Goal: Task Accomplishment & Management: Use online tool/utility

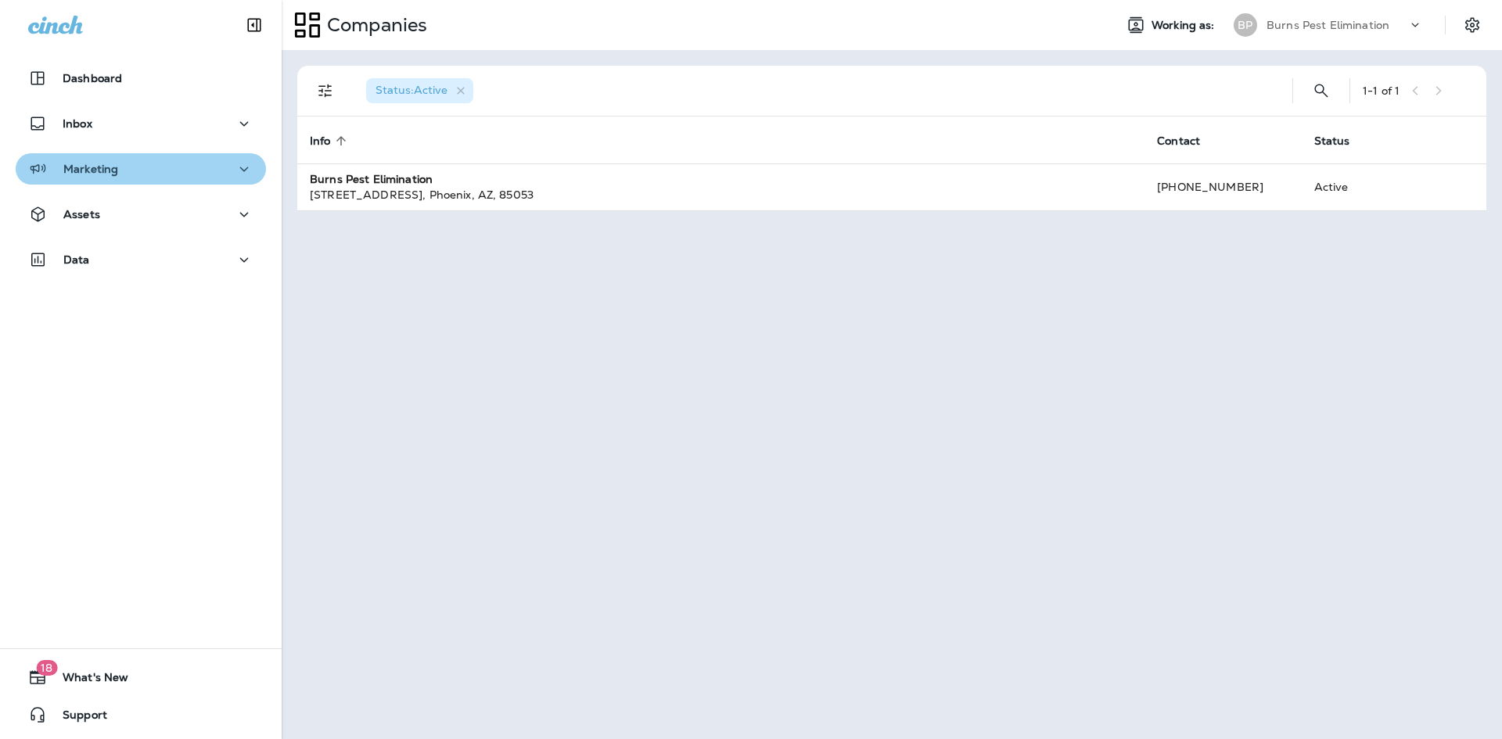
click at [173, 173] on div "Marketing" at bounding box center [140, 170] width 225 height 20
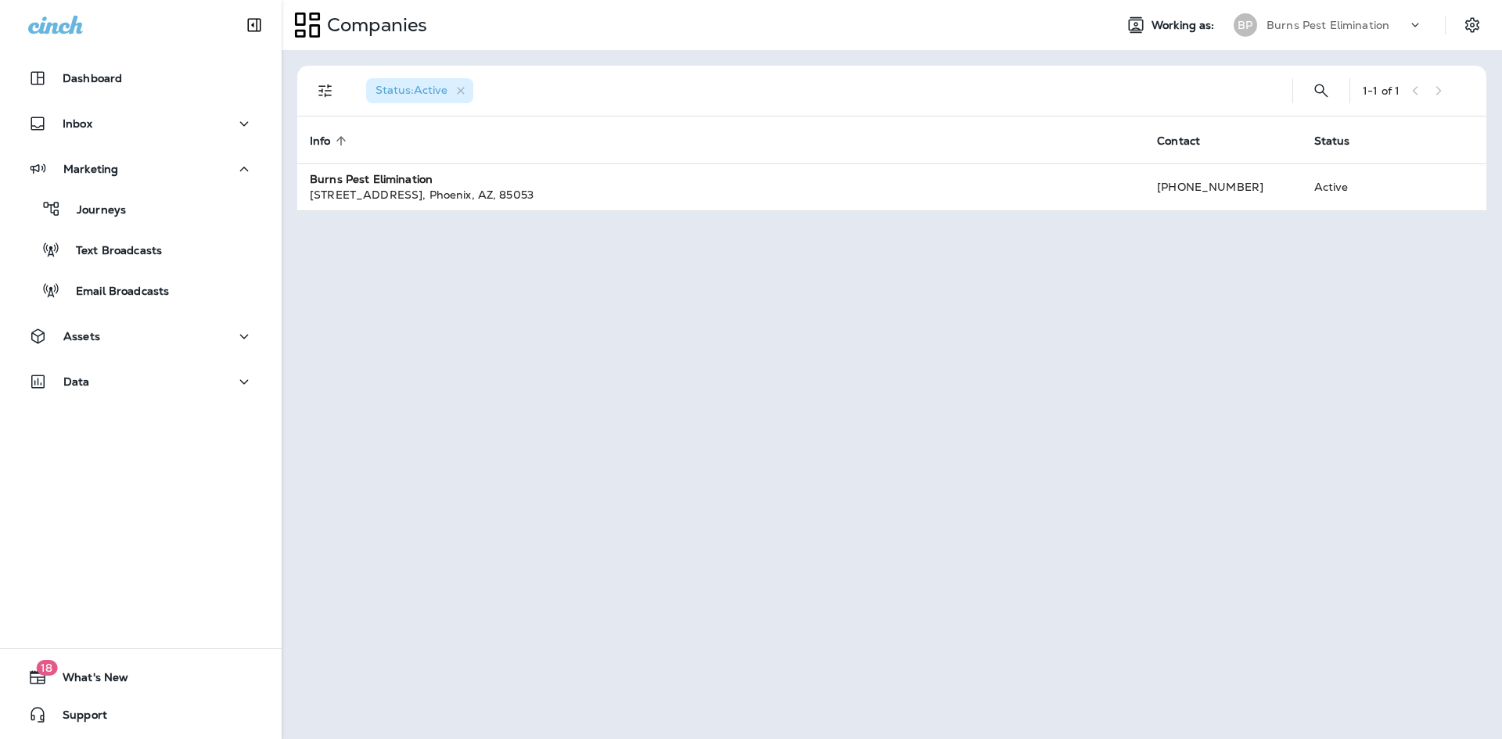
click at [167, 192] on div "Journeys Text Broadcasts Email Broadcasts" at bounding box center [141, 246] width 250 height 122
click at [166, 197] on div "Journeys" at bounding box center [141, 208] width 238 height 23
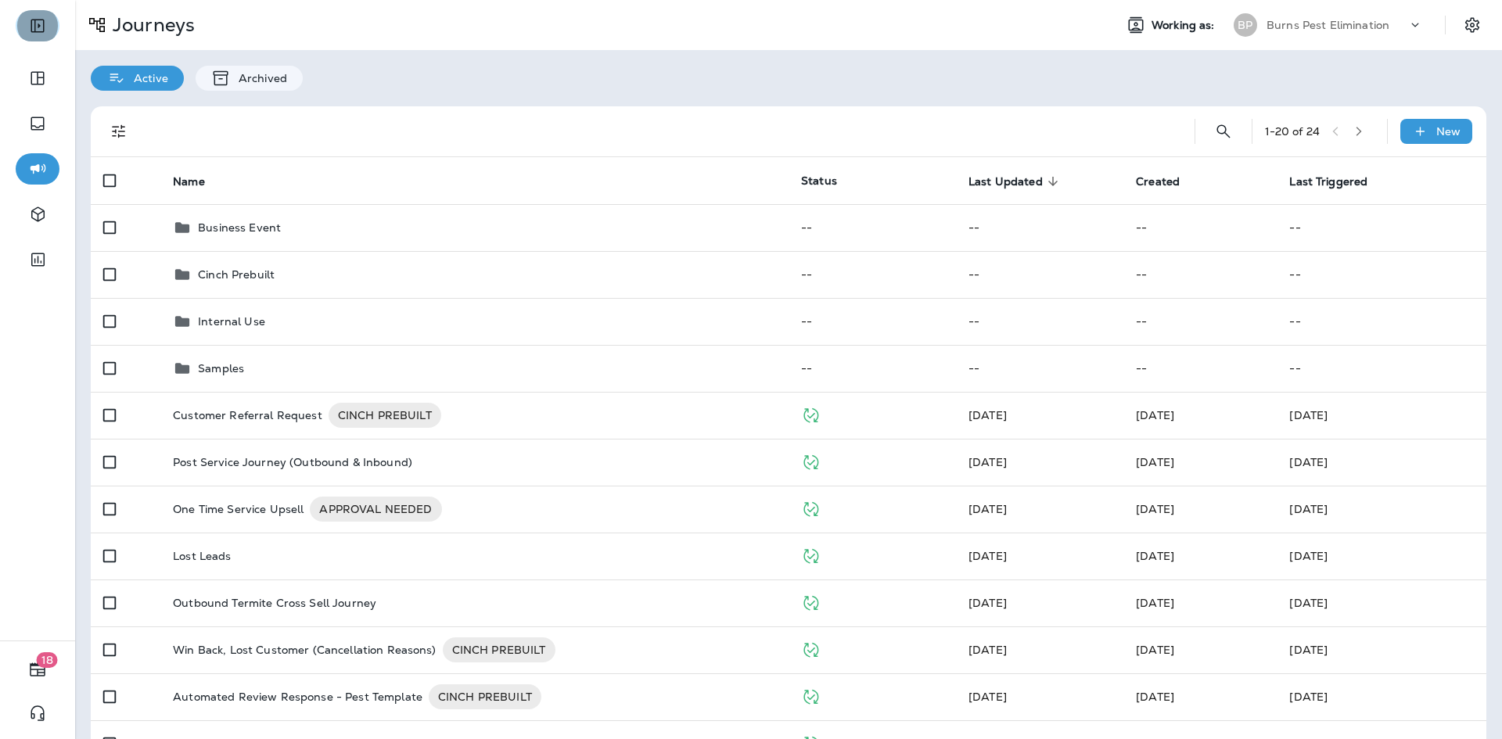
click at [44, 29] on icon "Expand Sidebar" at bounding box center [37, 26] width 13 height 13
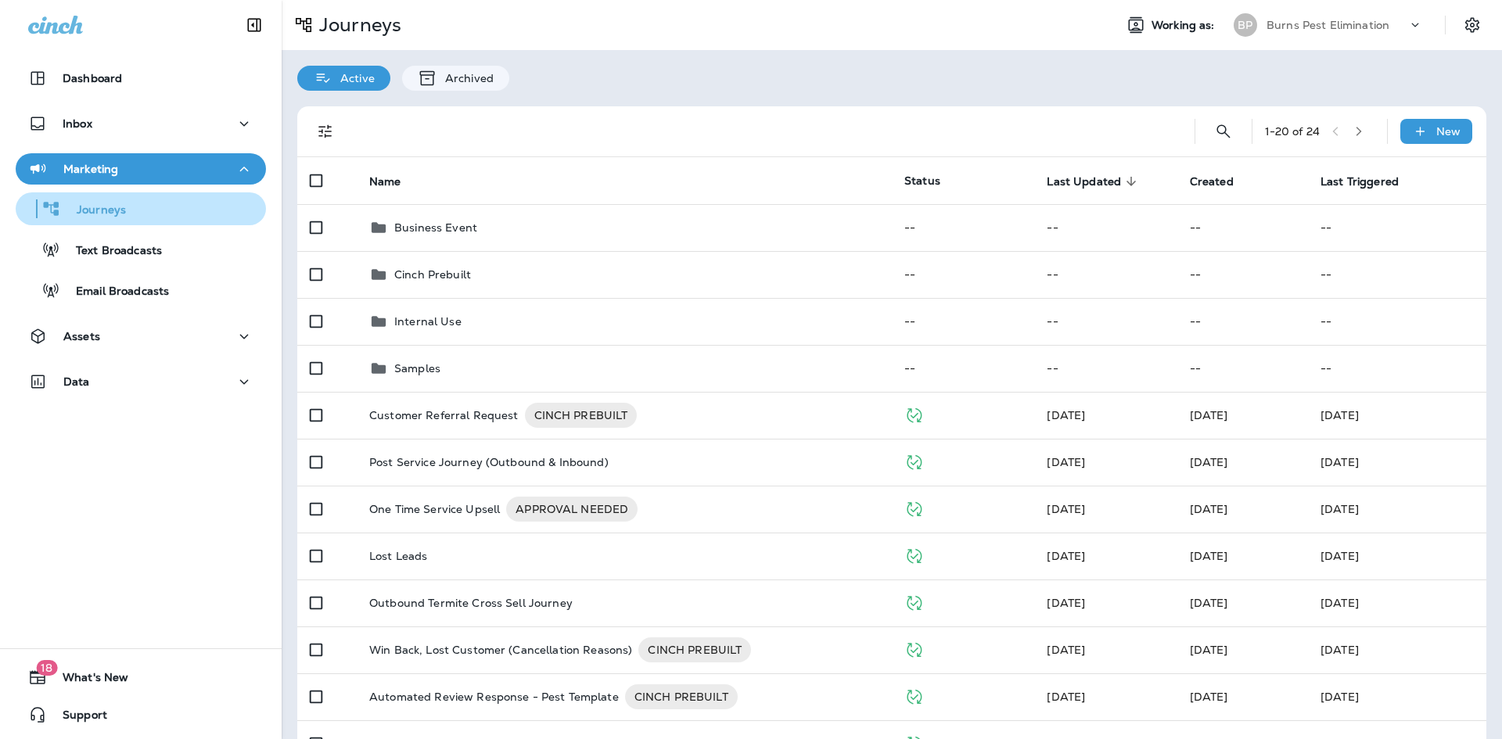
click at [114, 216] on p "Journeys" at bounding box center [93, 210] width 65 height 15
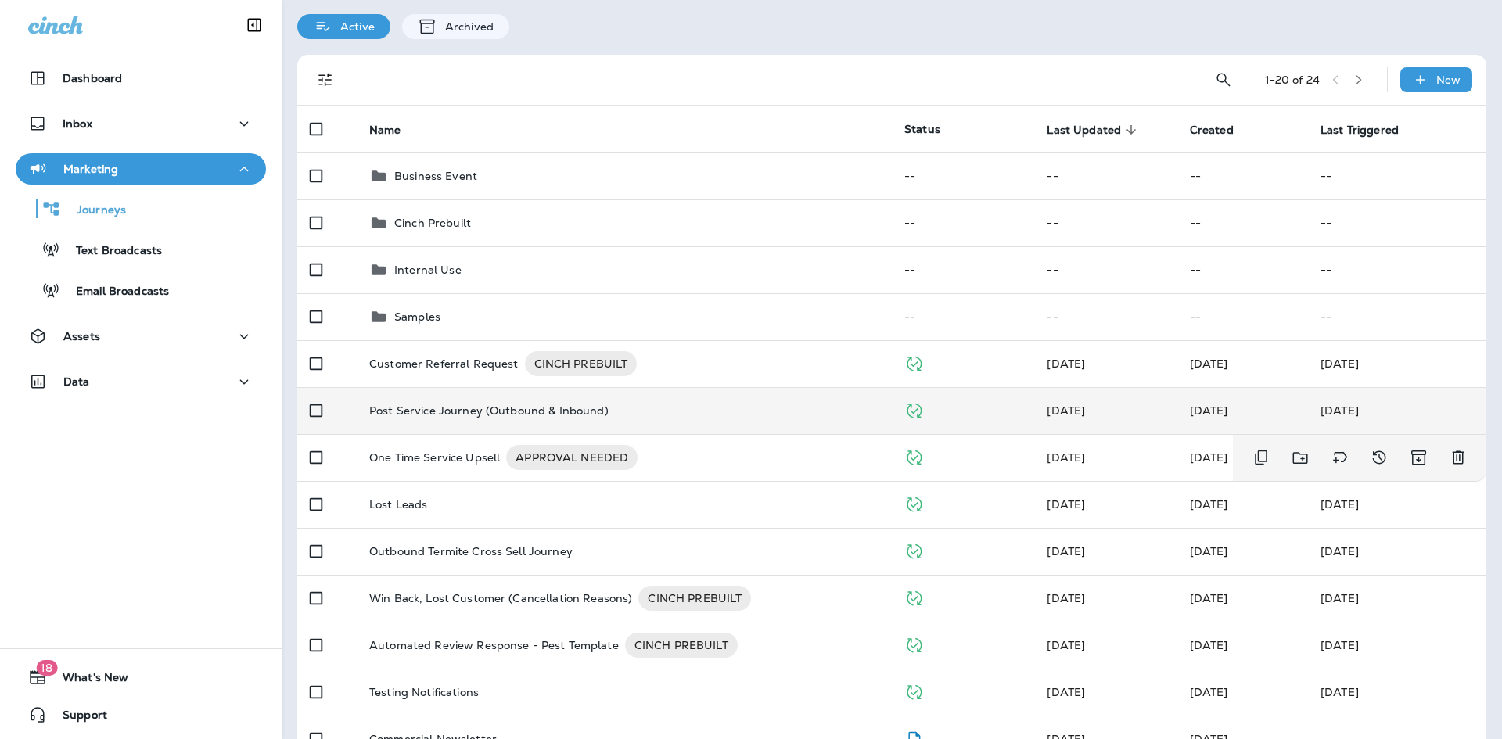
scroll to position [78, 0]
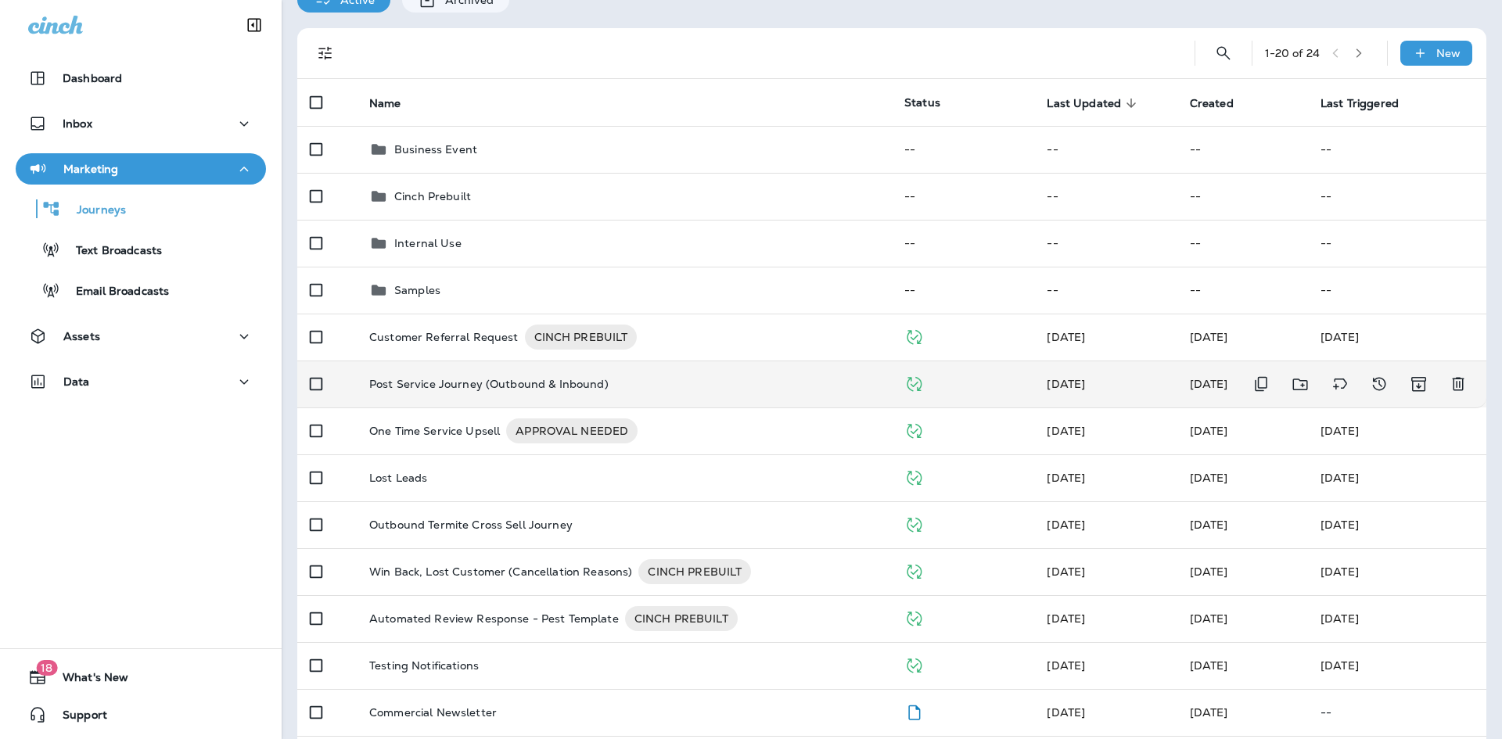
click at [635, 385] on div "Post Service Journey (Outbound & Inbound)" at bounding box center [624, 384] width 510 height 13
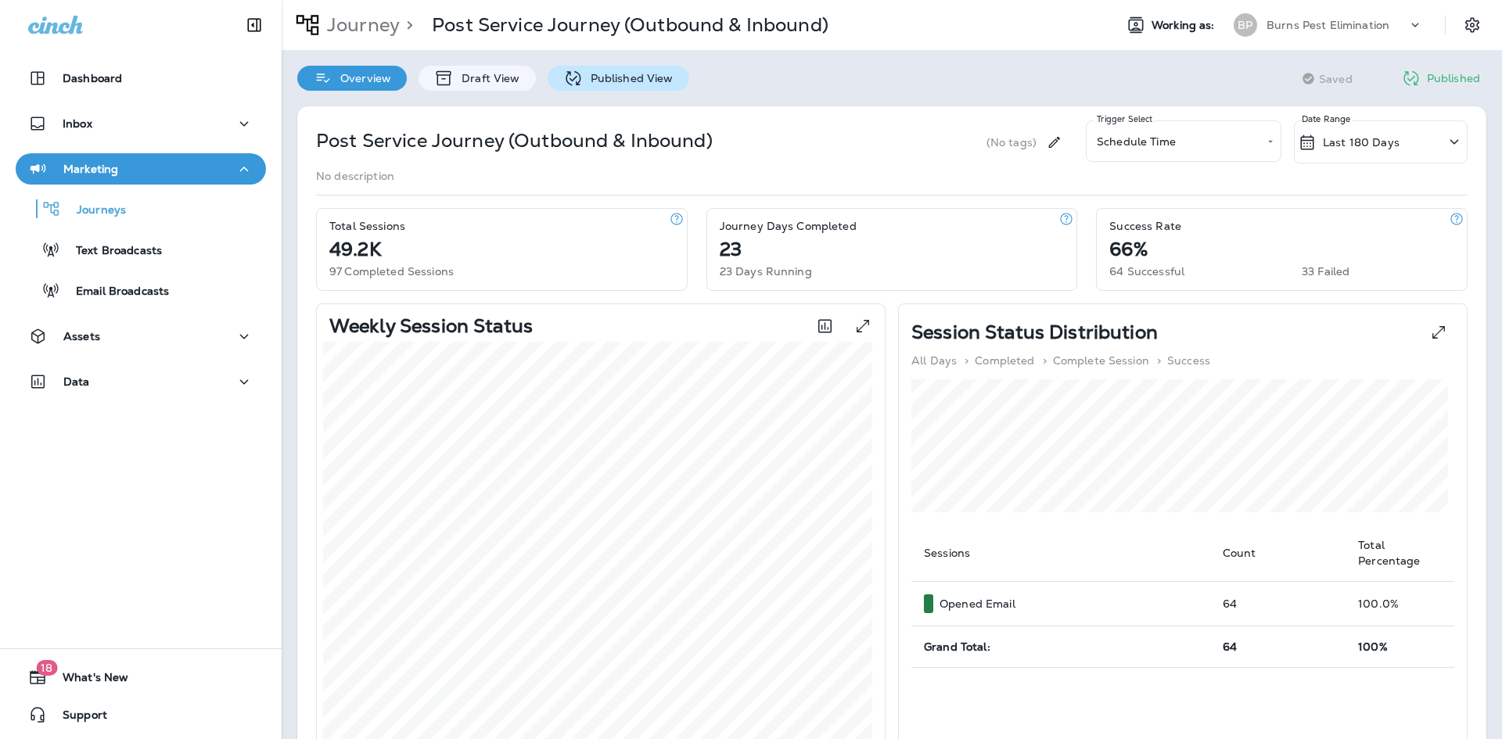
click at [585, 83] on p "Published View" at bounding box center [628, 78] width 91 height 13
